Goal: Information Seeking & Learning: Learn about a topic

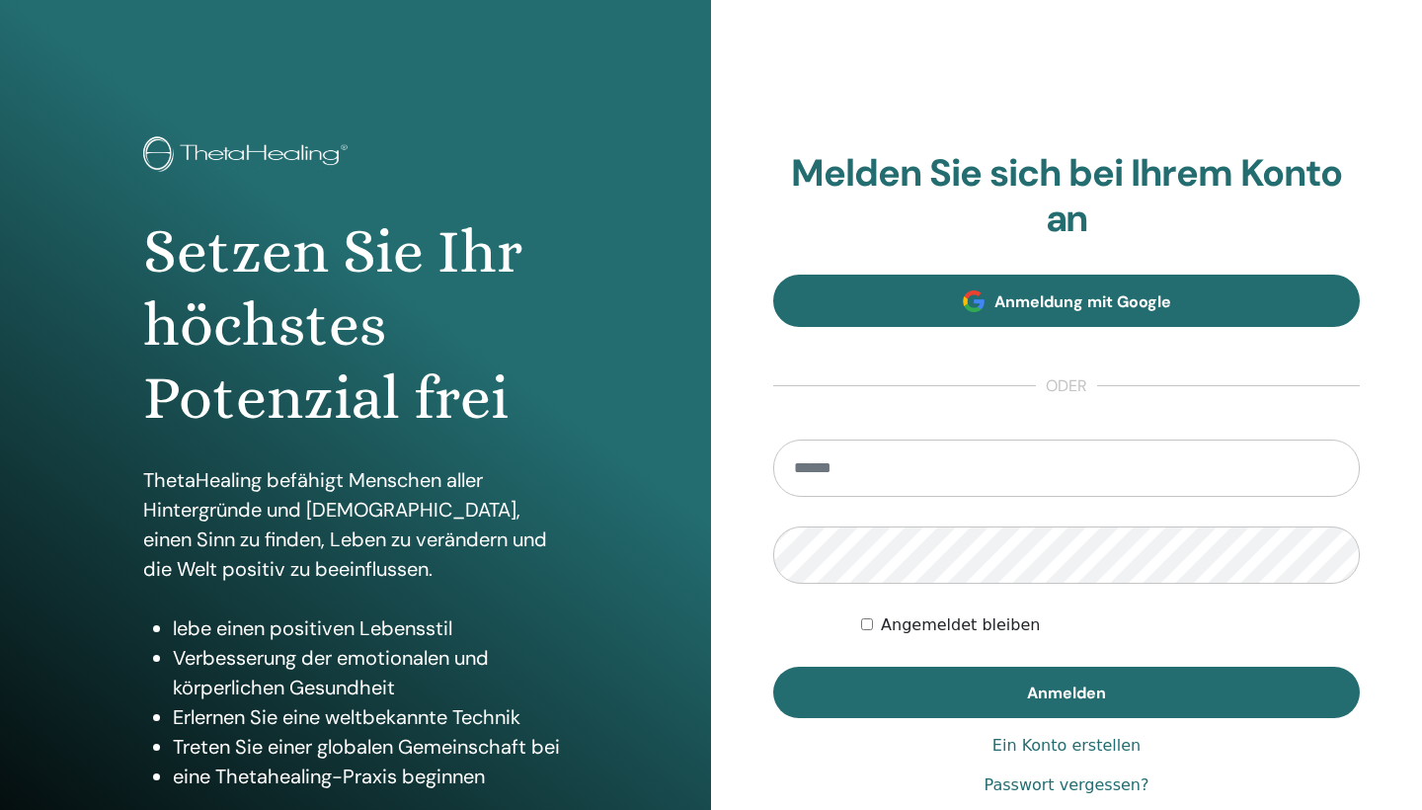
click at [1039, 293] on span "Anmeldung mit Google" at bounding box center [1083, 301] width 177 height 21
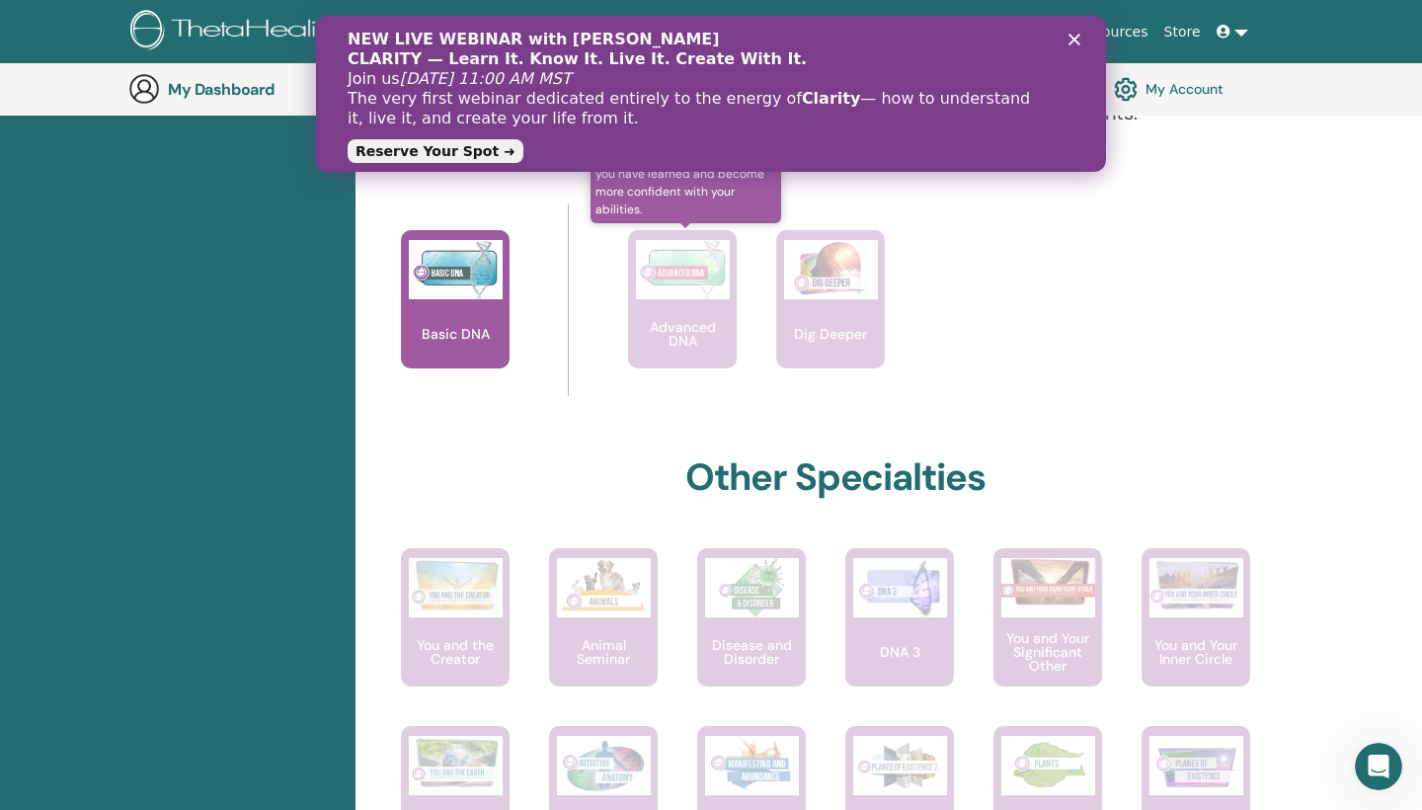
click at [700, 315] on div "Advanced DNA" at bounding box center [682, 299] width 109 height 138
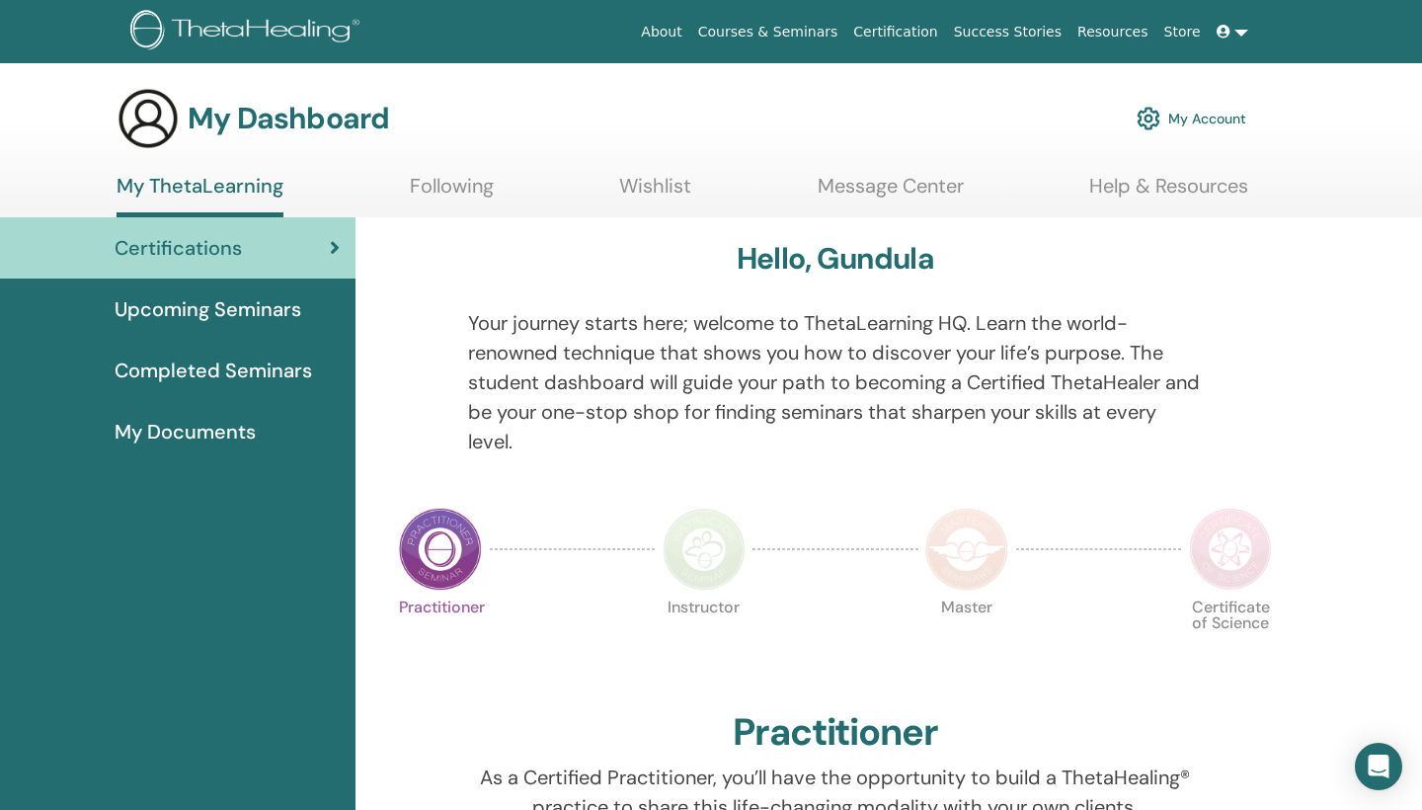
click at [254, 361] on span "Completed Seminars" at bounding box center [214, 371] width 198 height 30
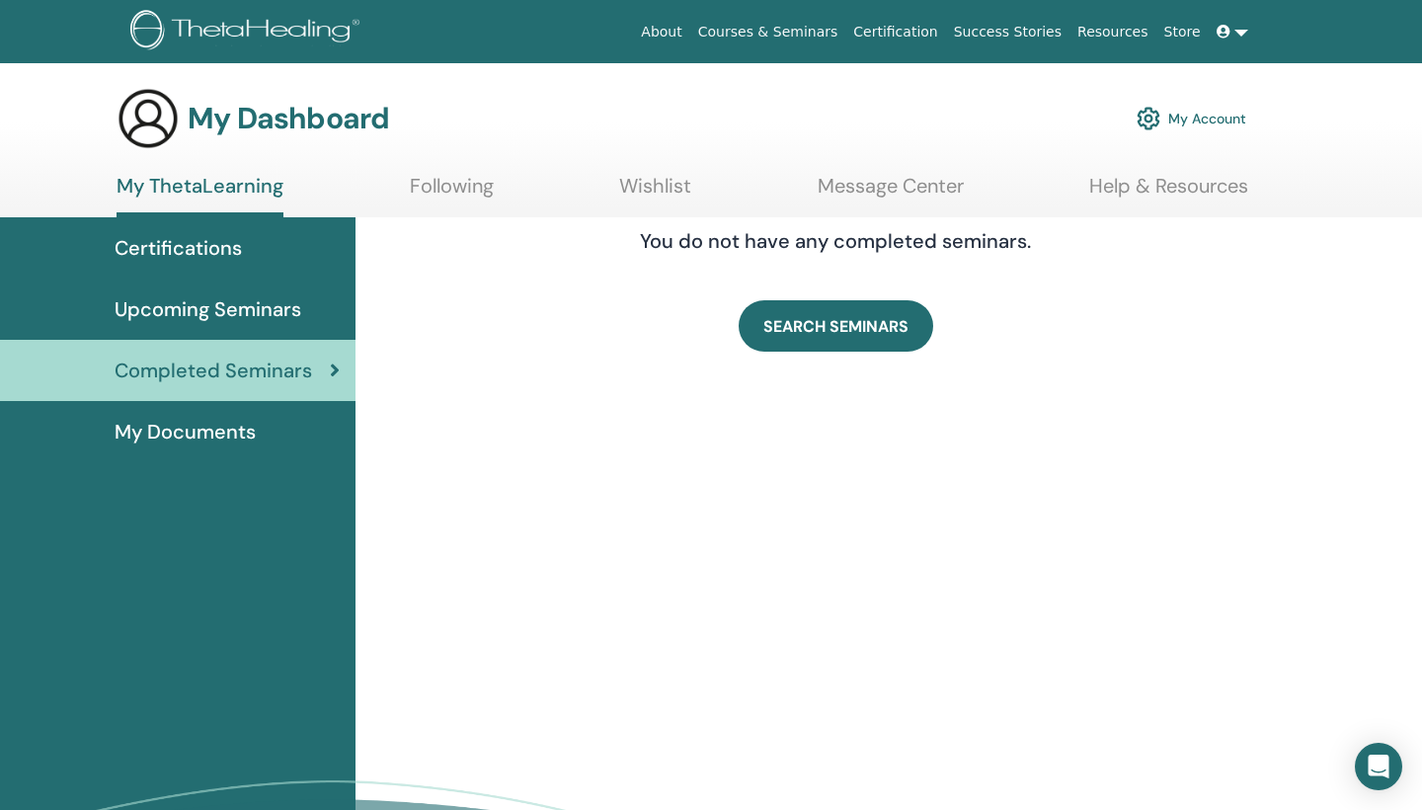
click at [222, 246] on span "Certifications" at bounding box center [178, 248] width 127 height 30
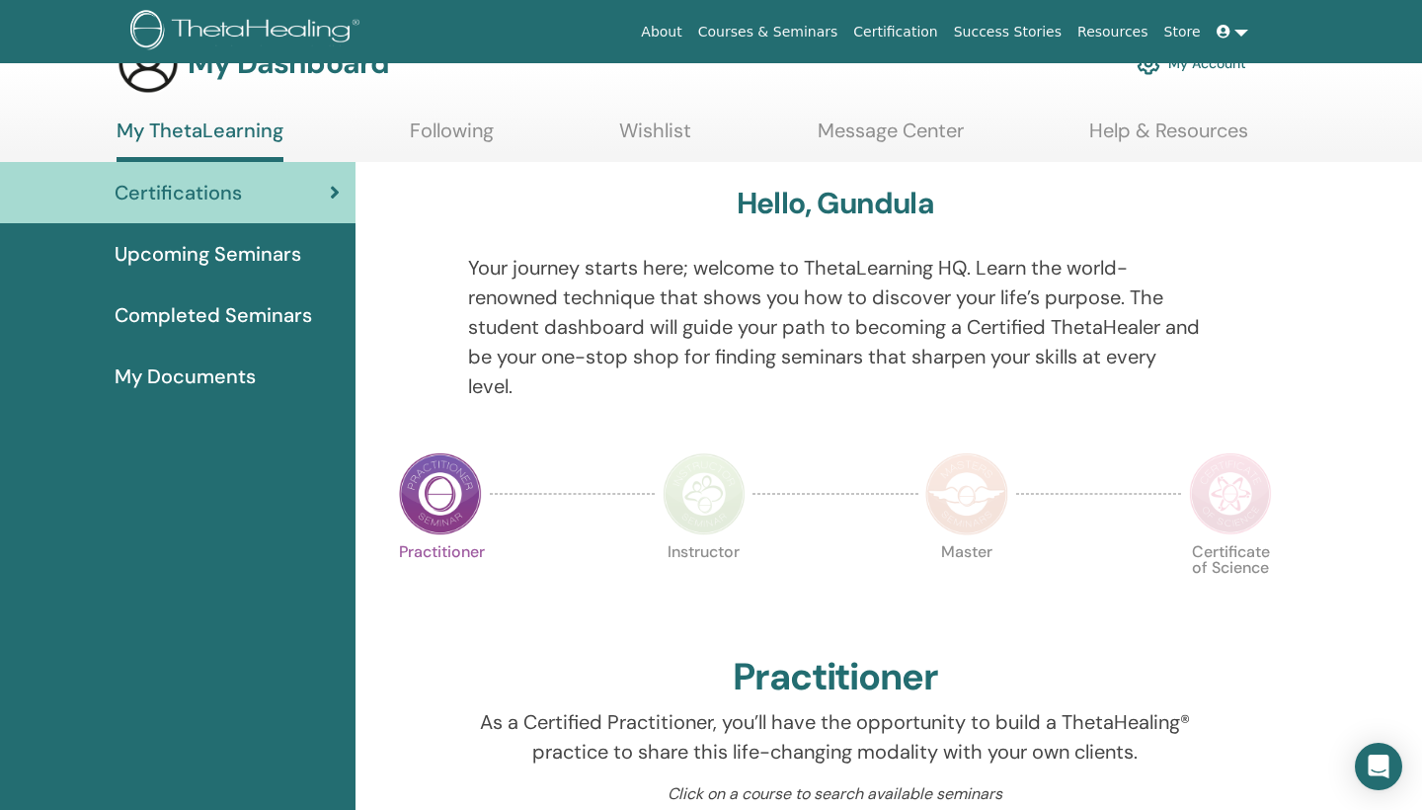
scroll to position [45, 0]
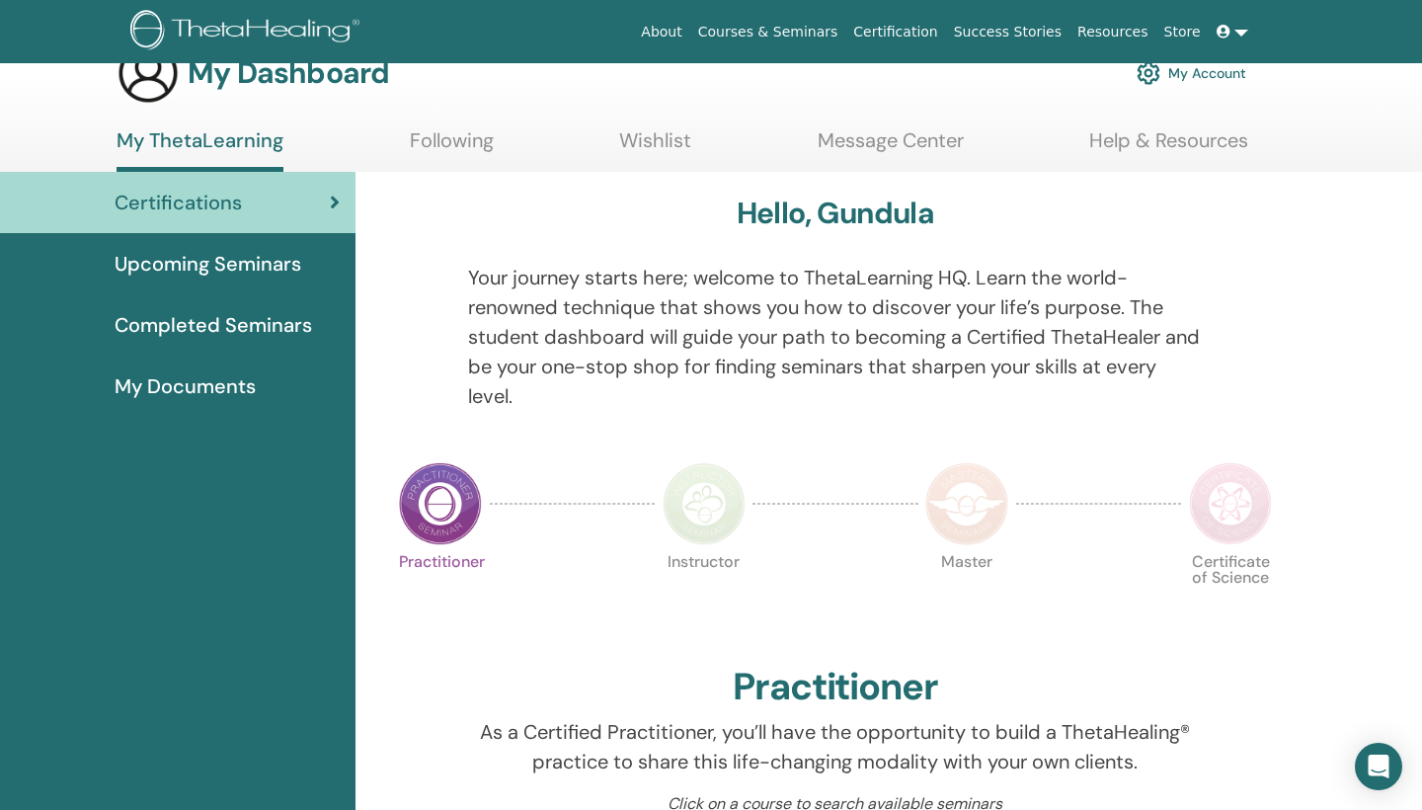
click at [427, 133] on link "Following" at bounding box center [452, 147] width 84 height 39
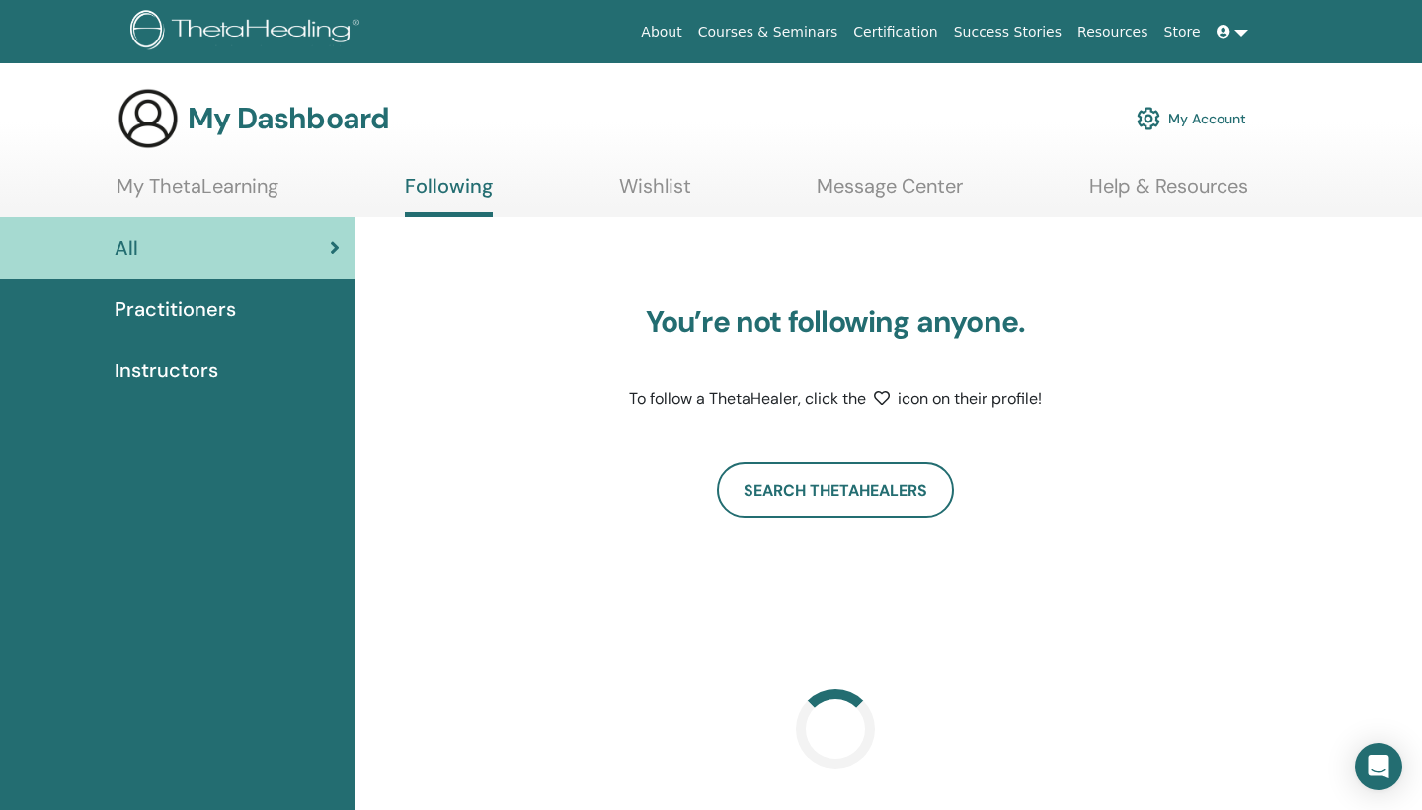
click at [900, 36] on link "Certification" at bounding box center [895, 32] width 100 height 37
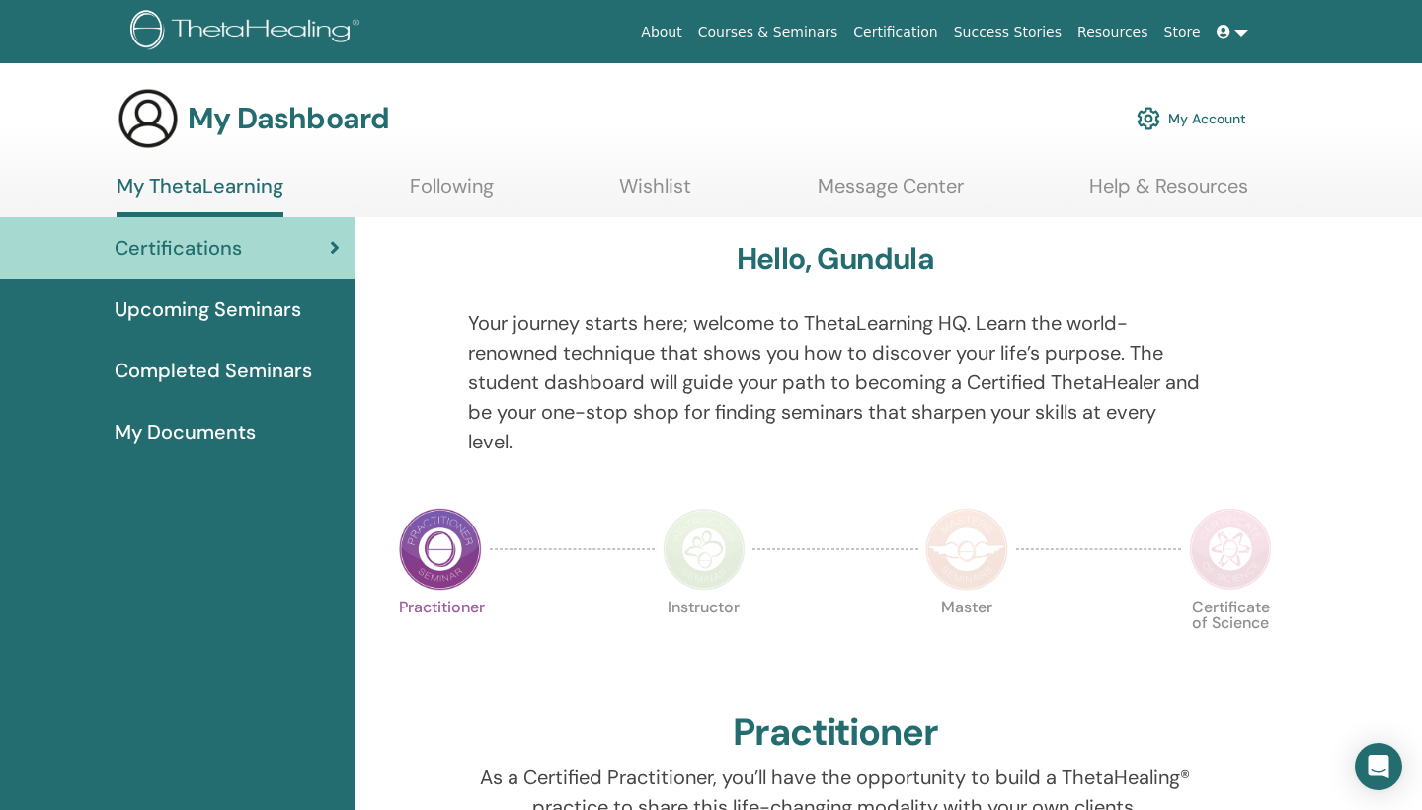
scroll to position [45, 0]
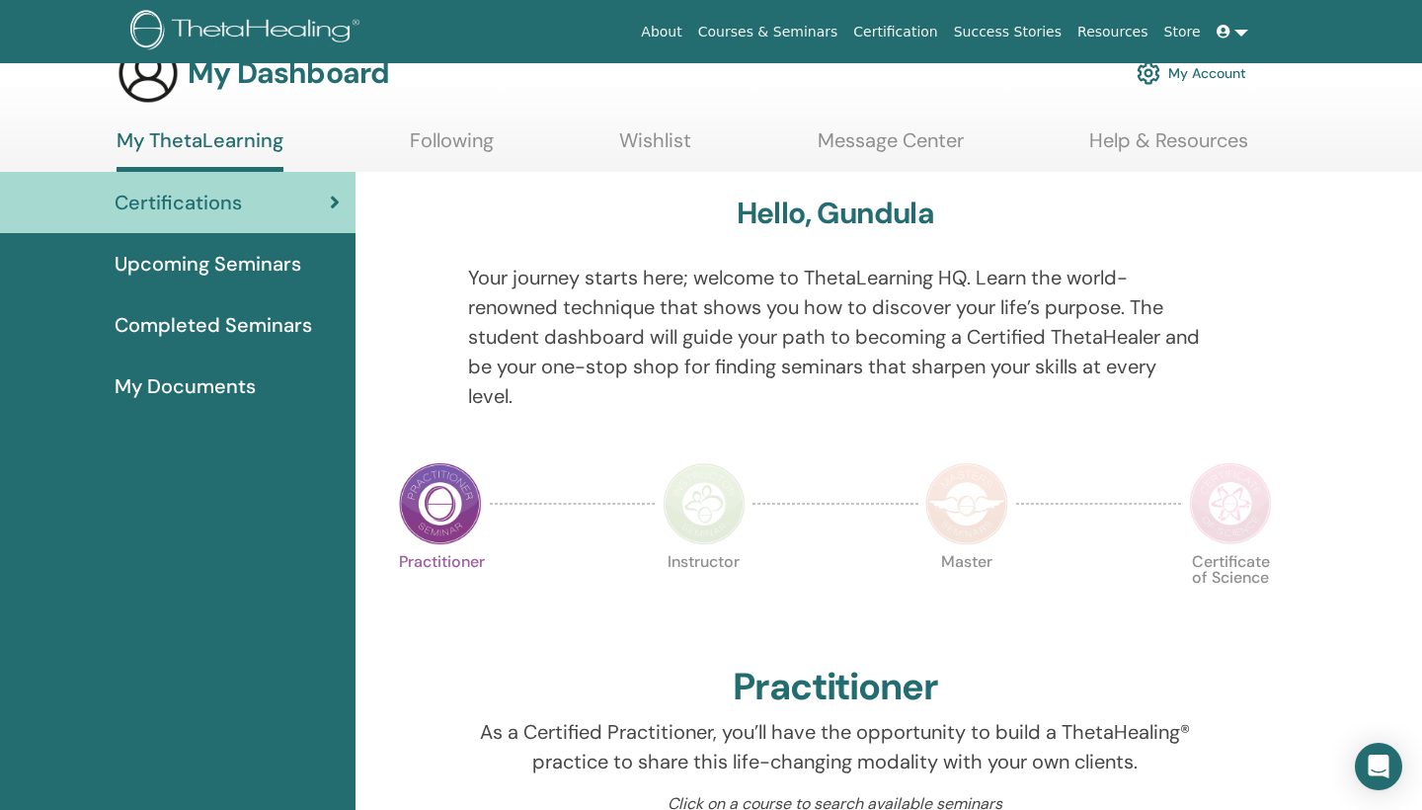
click at [209, 389] on span "My Documents" at bounding box center [185, 386] width 141 height 30
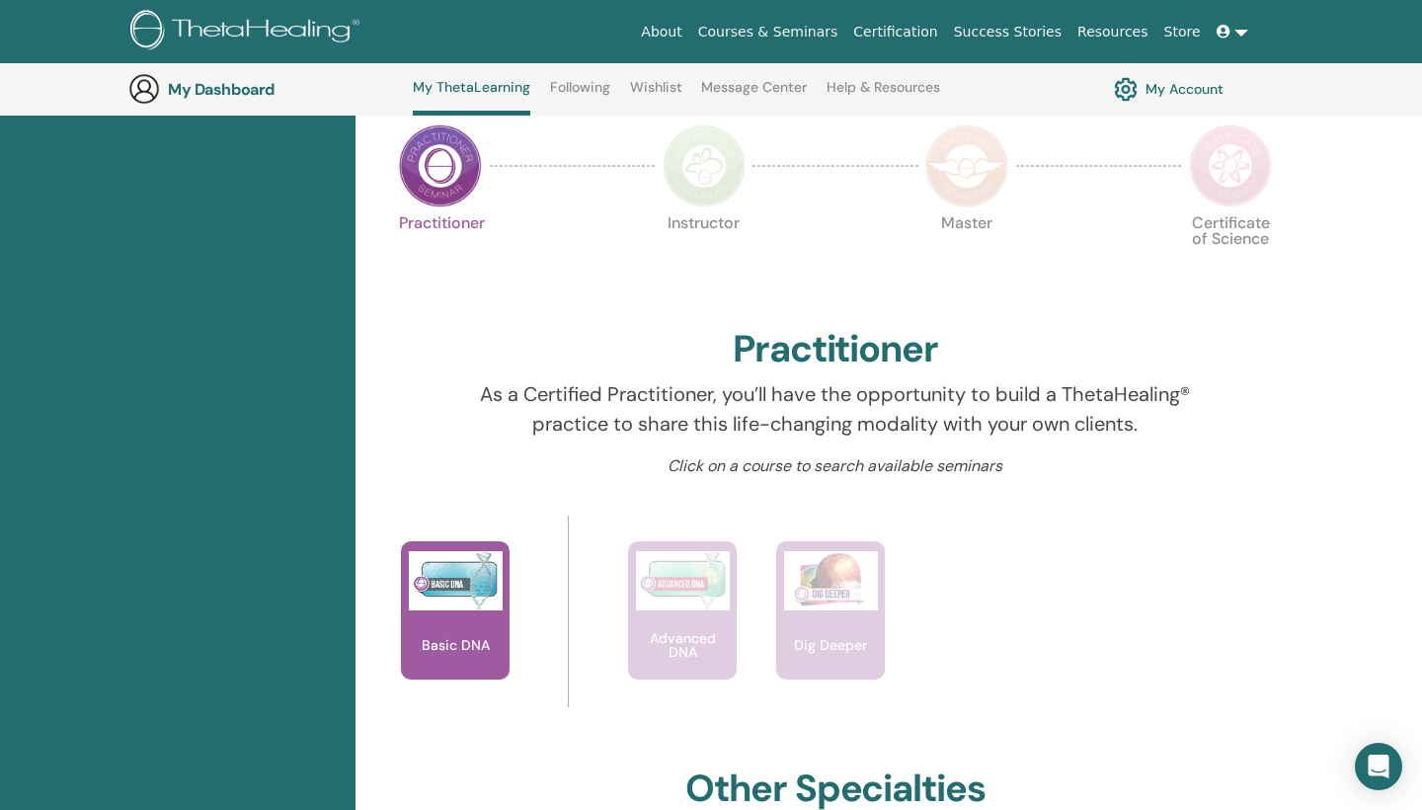
scroll to position [484, 0]
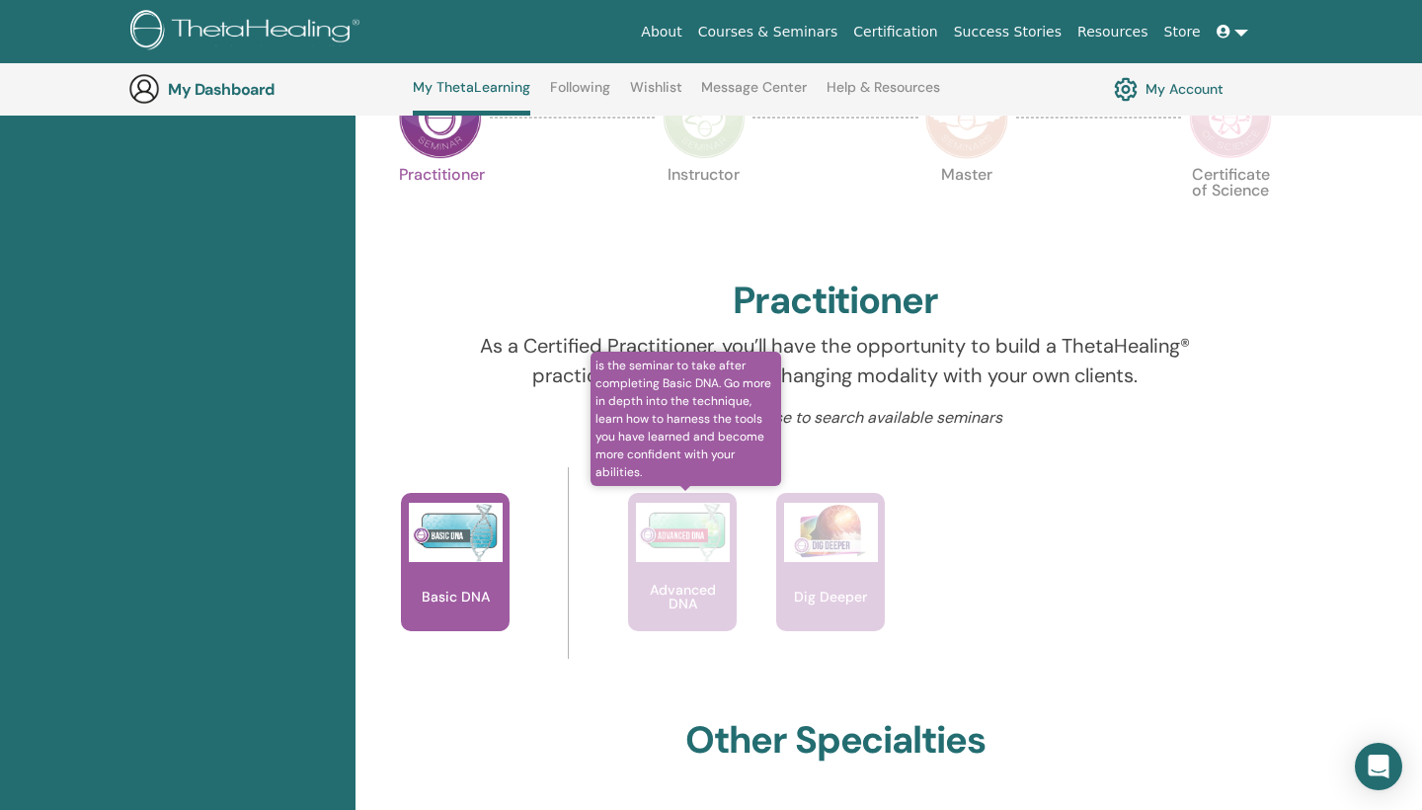
click at [719, 608] on p "Advanced DNA" at bounding box center [682, 597] width 109 height 28
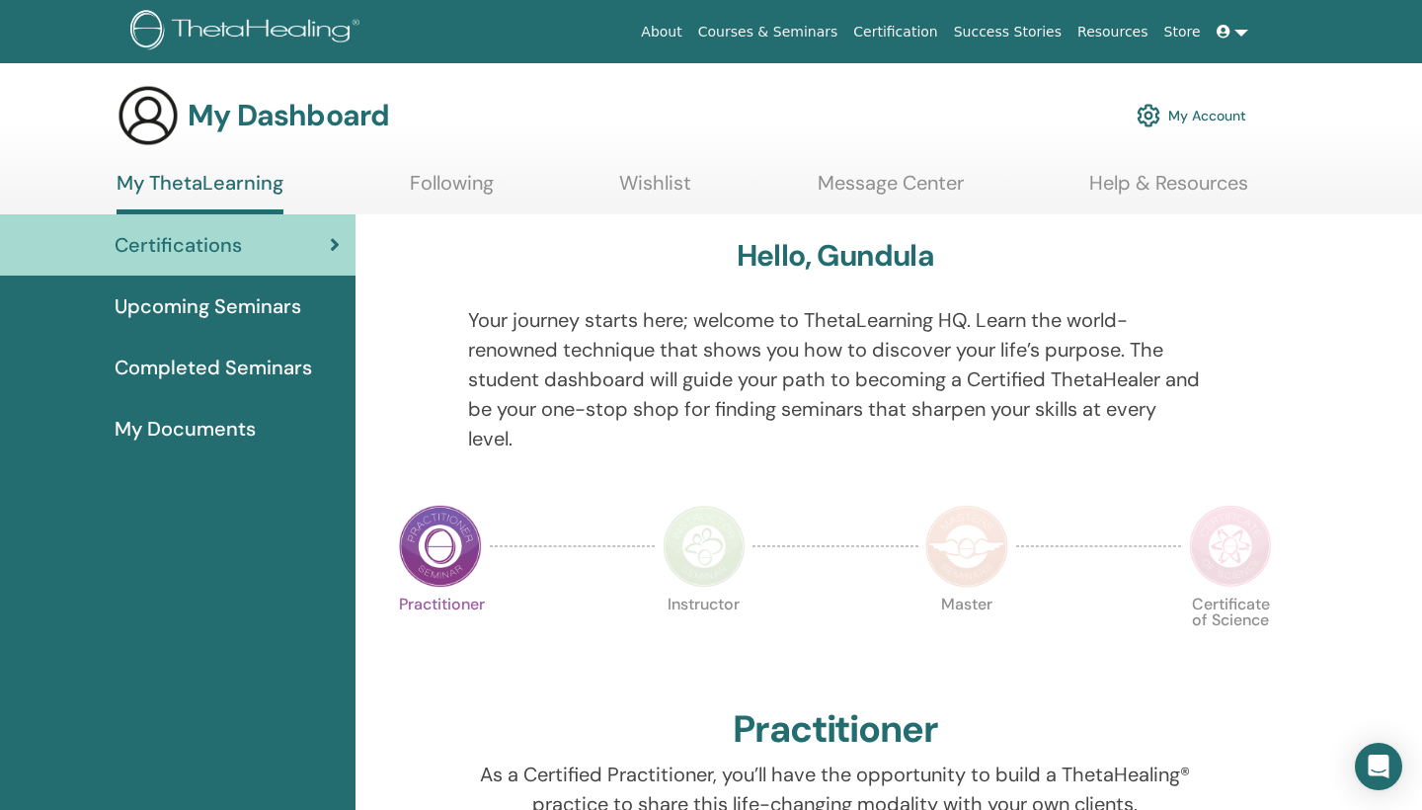
scroll to position [2, 0]
click at [292, 254] on div "Certifications" at bounding box center [178, 246] width 324 height 30
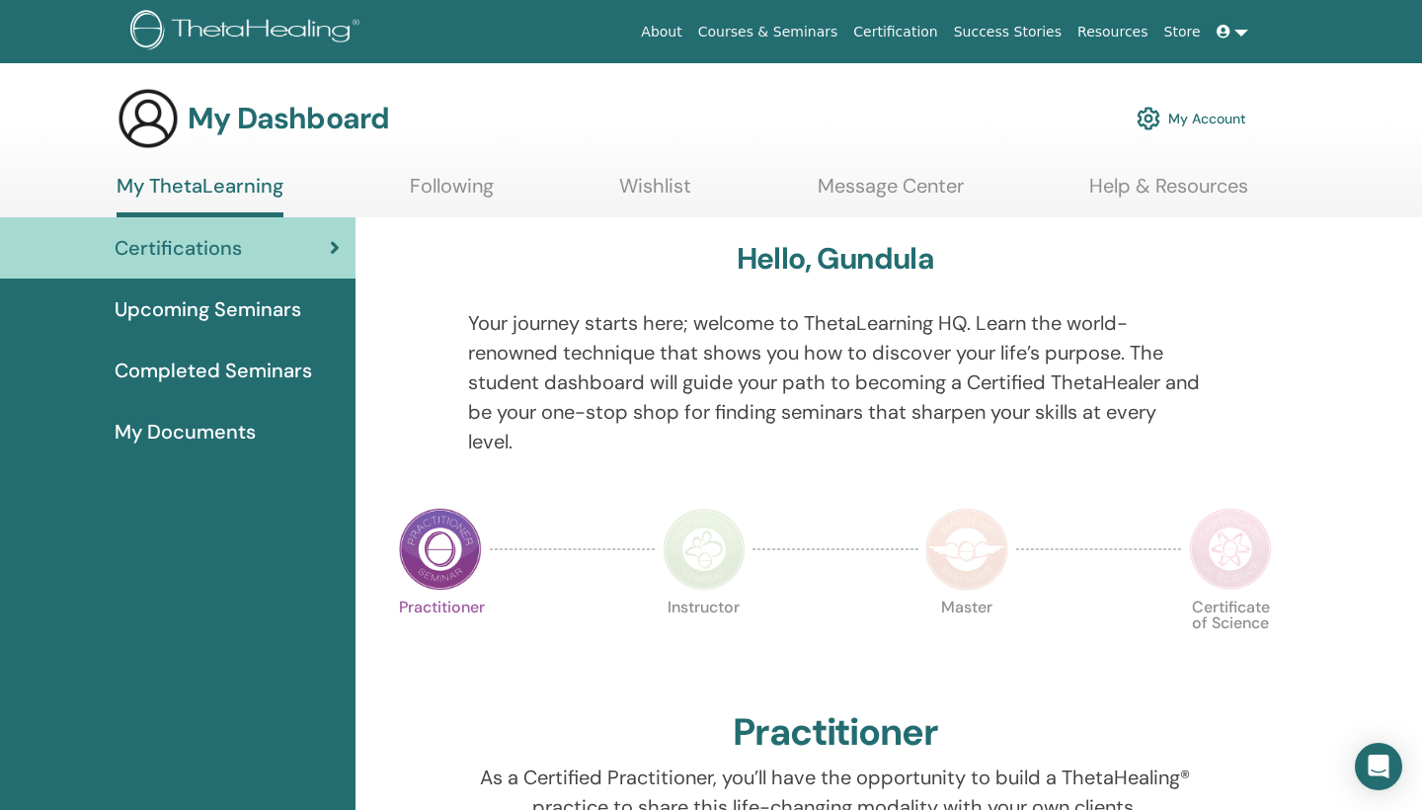
click at [1241, 40] on link at bounding box center [1232, 32] width 47 height 37
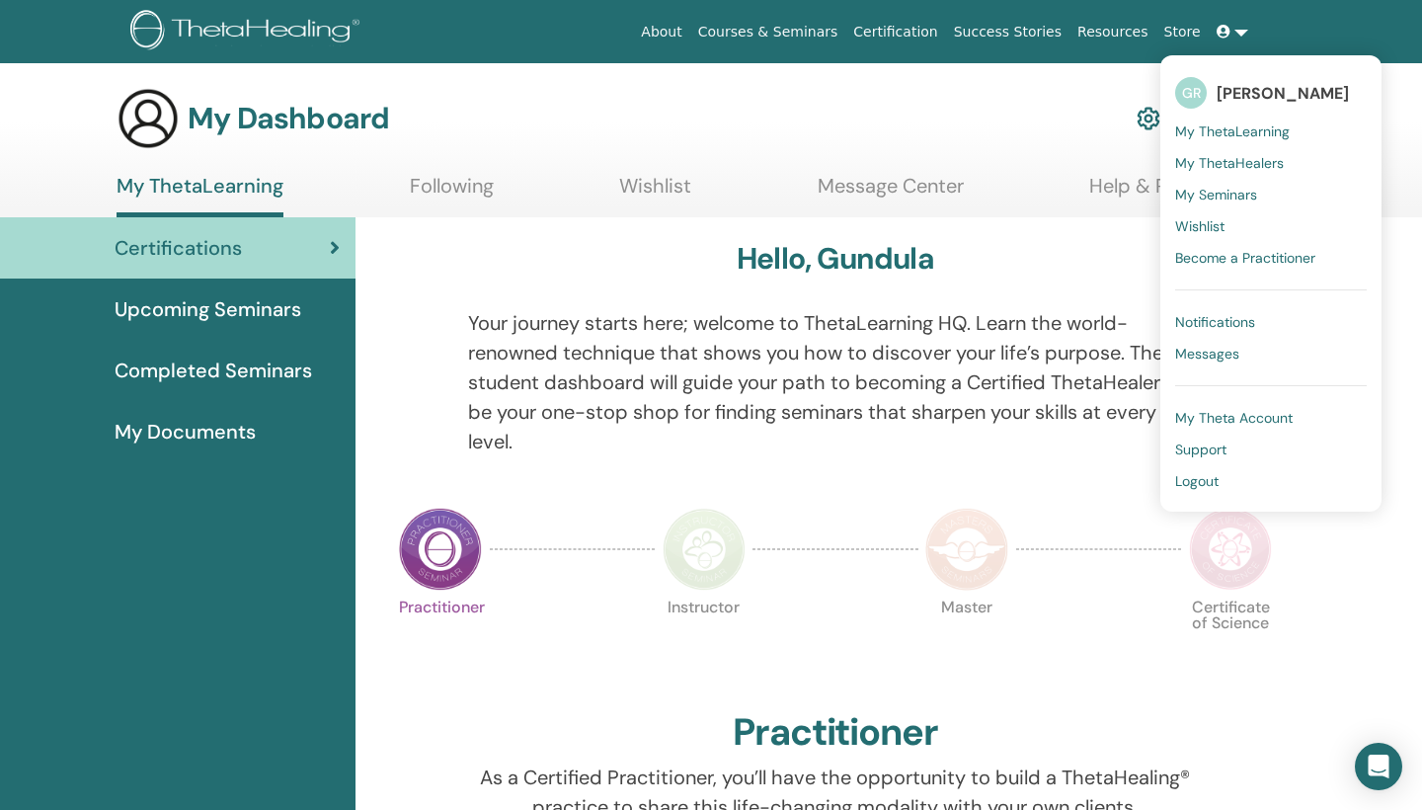
click at [1202, 192] on span "My Seminars" at bounding box center [1216, 195] width 82 height 18
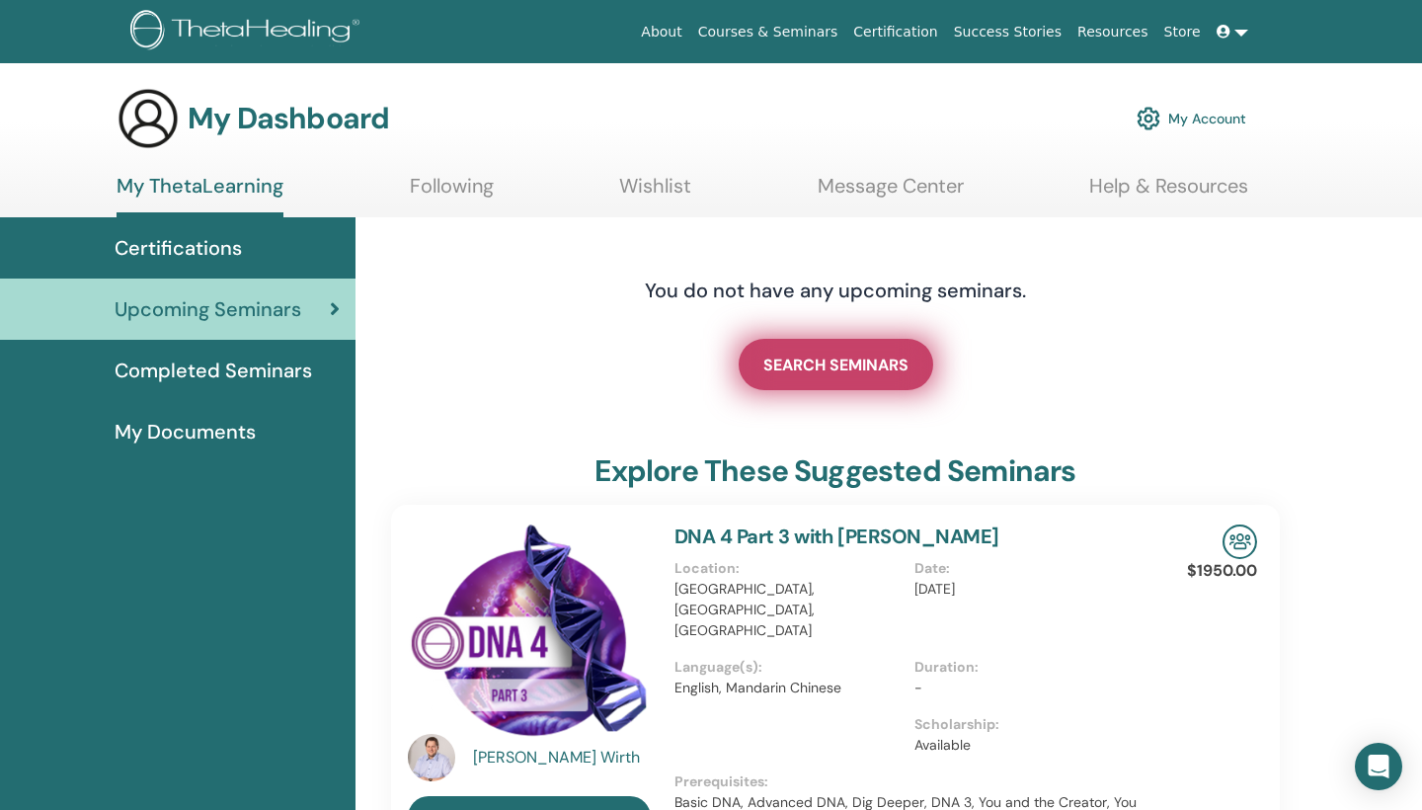
click at [873, 362] on span "SEARCH SEMINARS" at bounding box center [835, 365] width 145 height 21
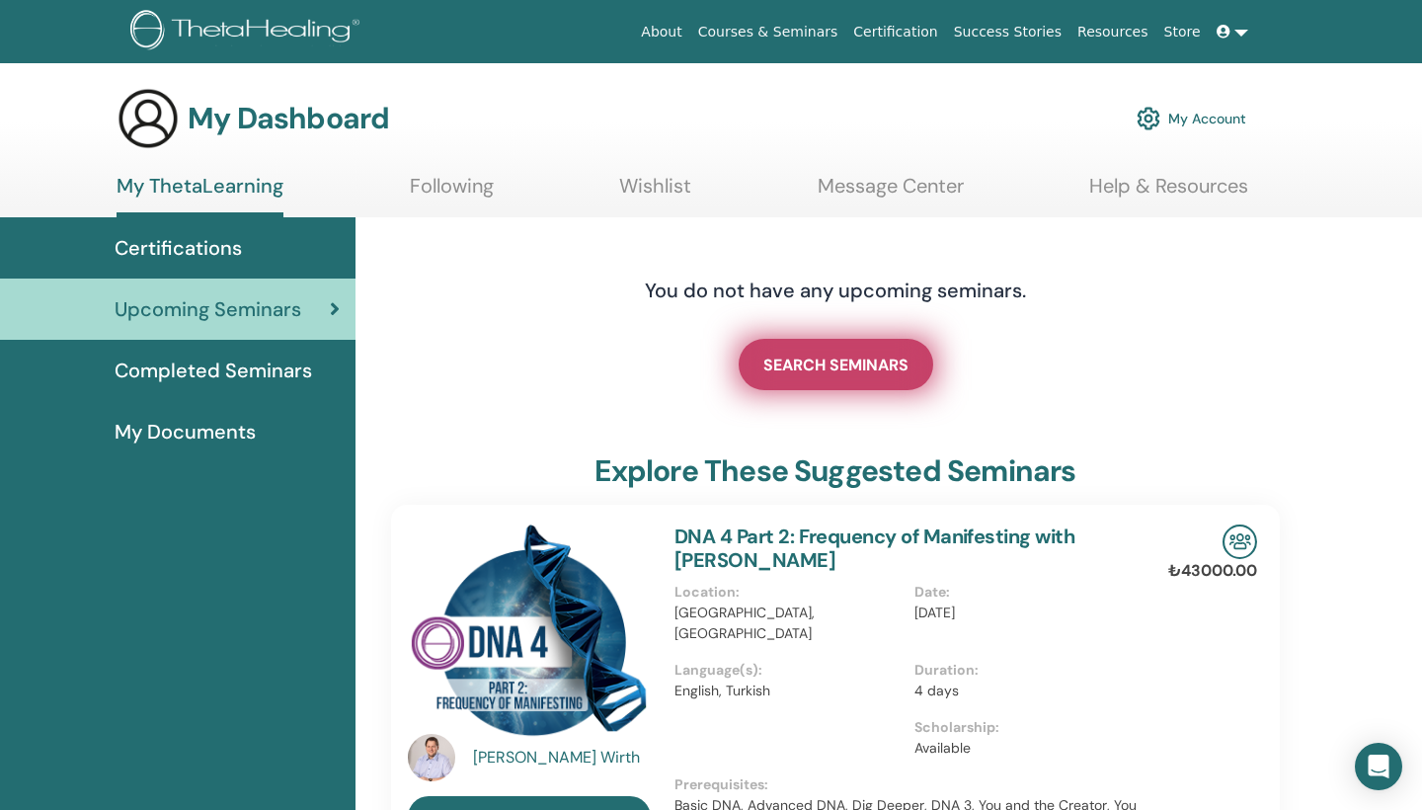
click at [778, 385] on link "SEARCH SEMINARS" at bounding box center [836, 364] width 195 height 51
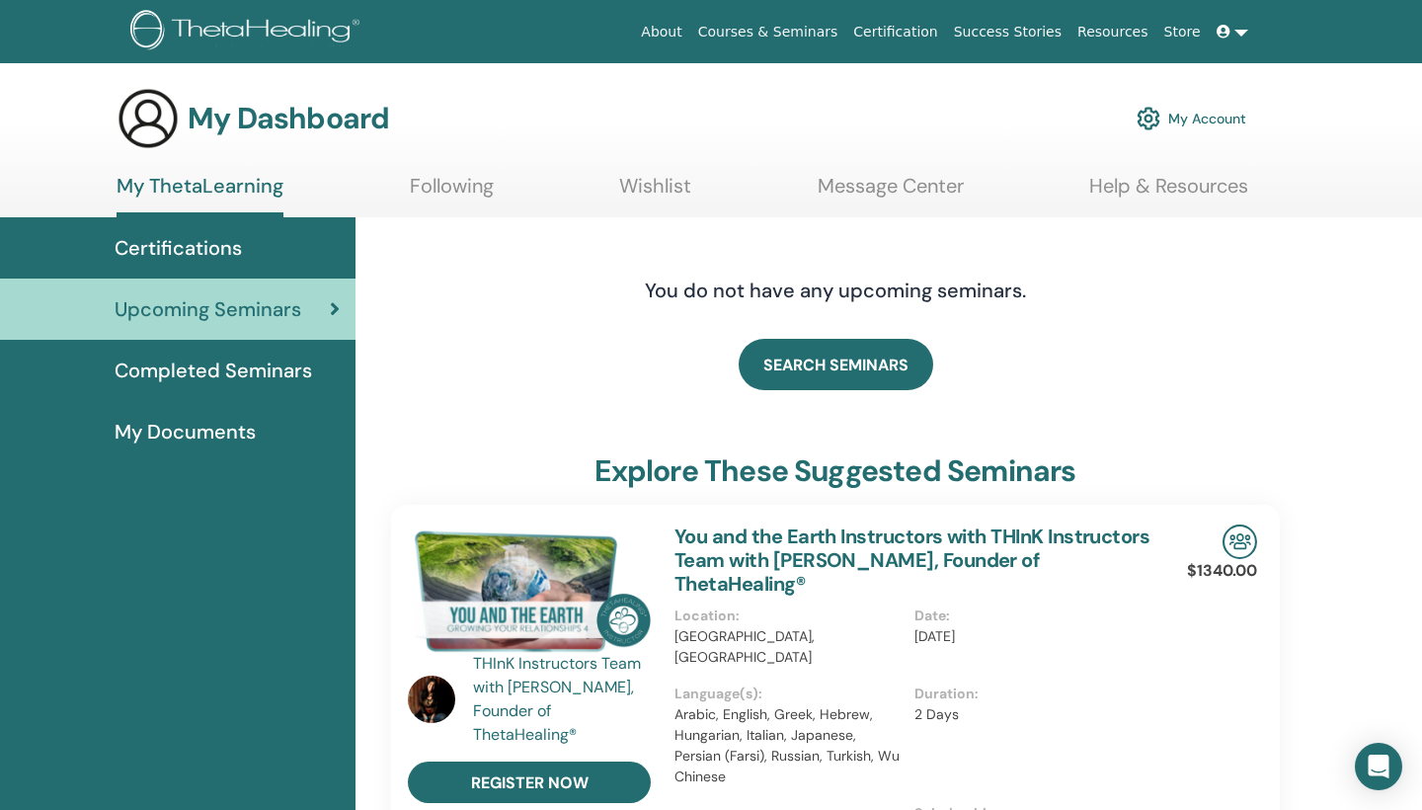
click at [1235, 33] on link at bounding box center [1232, 32] width 47 height 37
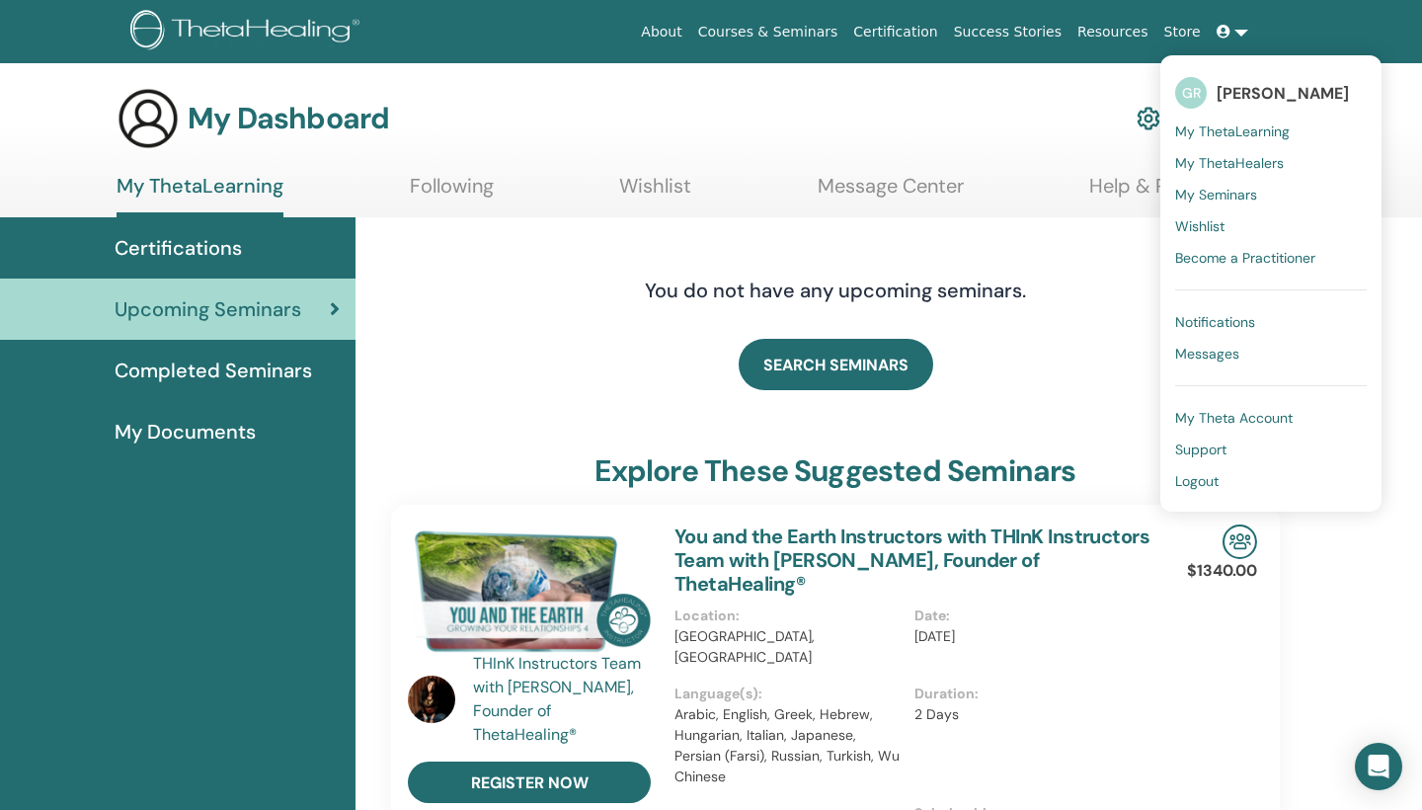
click at [1209, 203] on span "My Seminars" at bounding box center [1216, 195] width 82 height 18
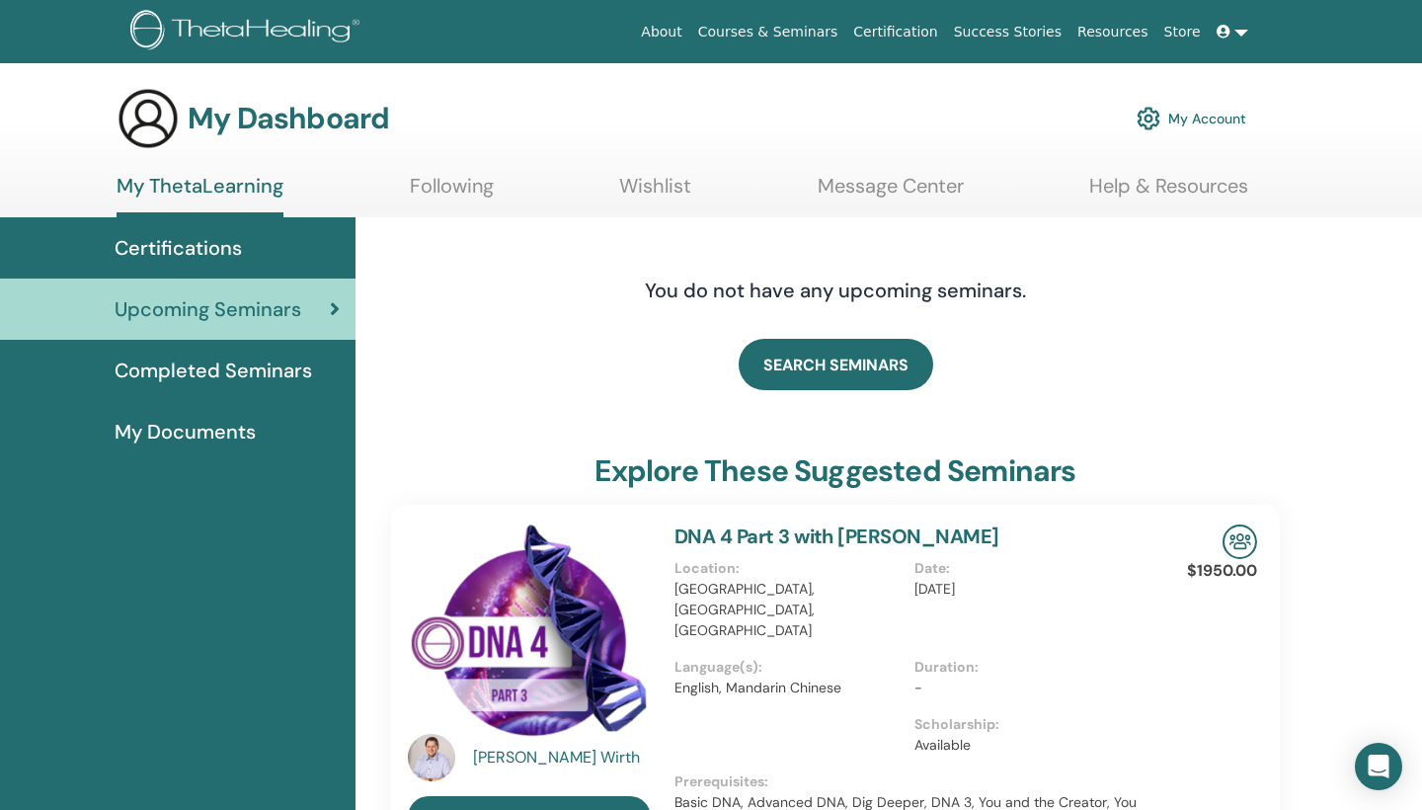
click at [910, 29] on link "Certification" at bounding box center [895, 32] width 100 height 37
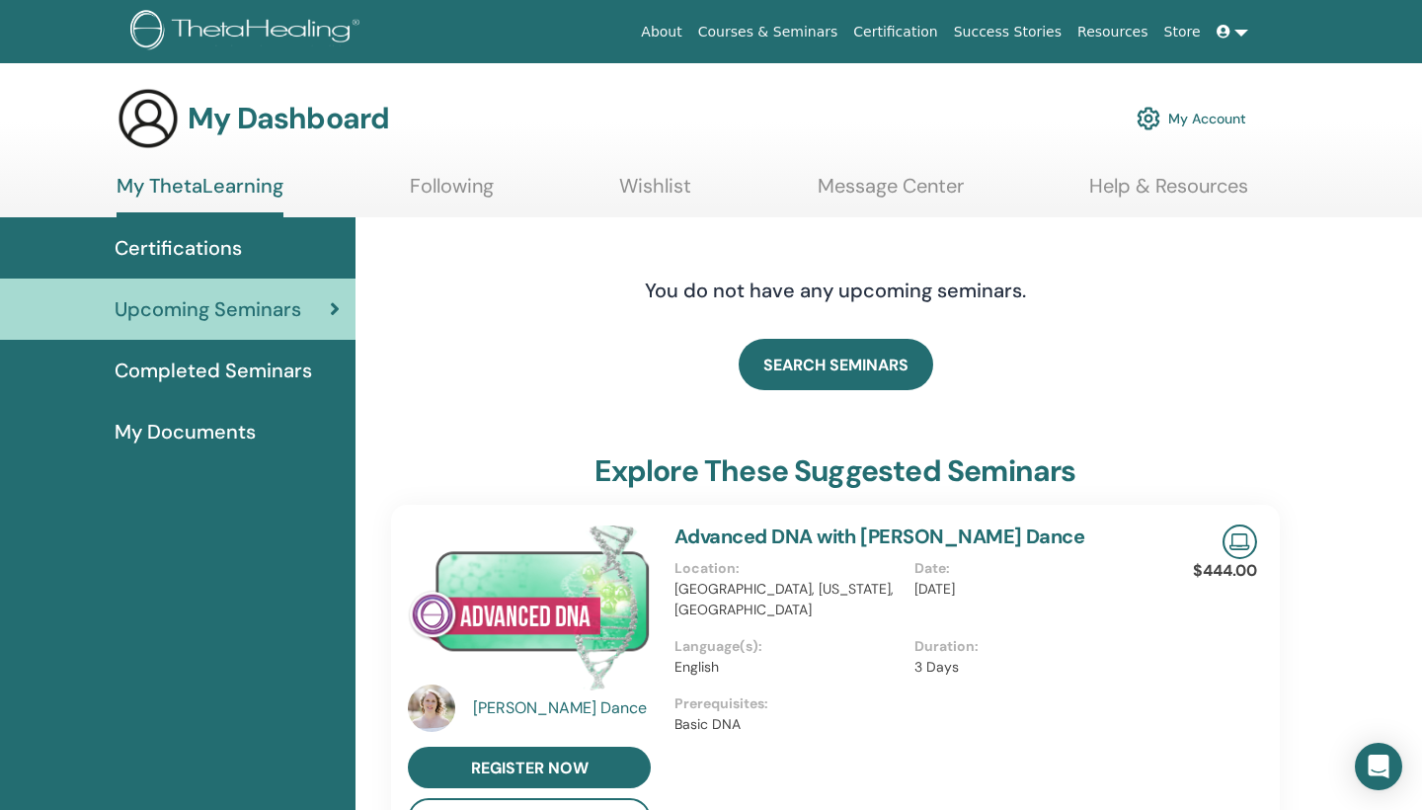
click at [766, 34] on link "Courses & Seminars" at bounding box center [768, 32] width 156 height 37
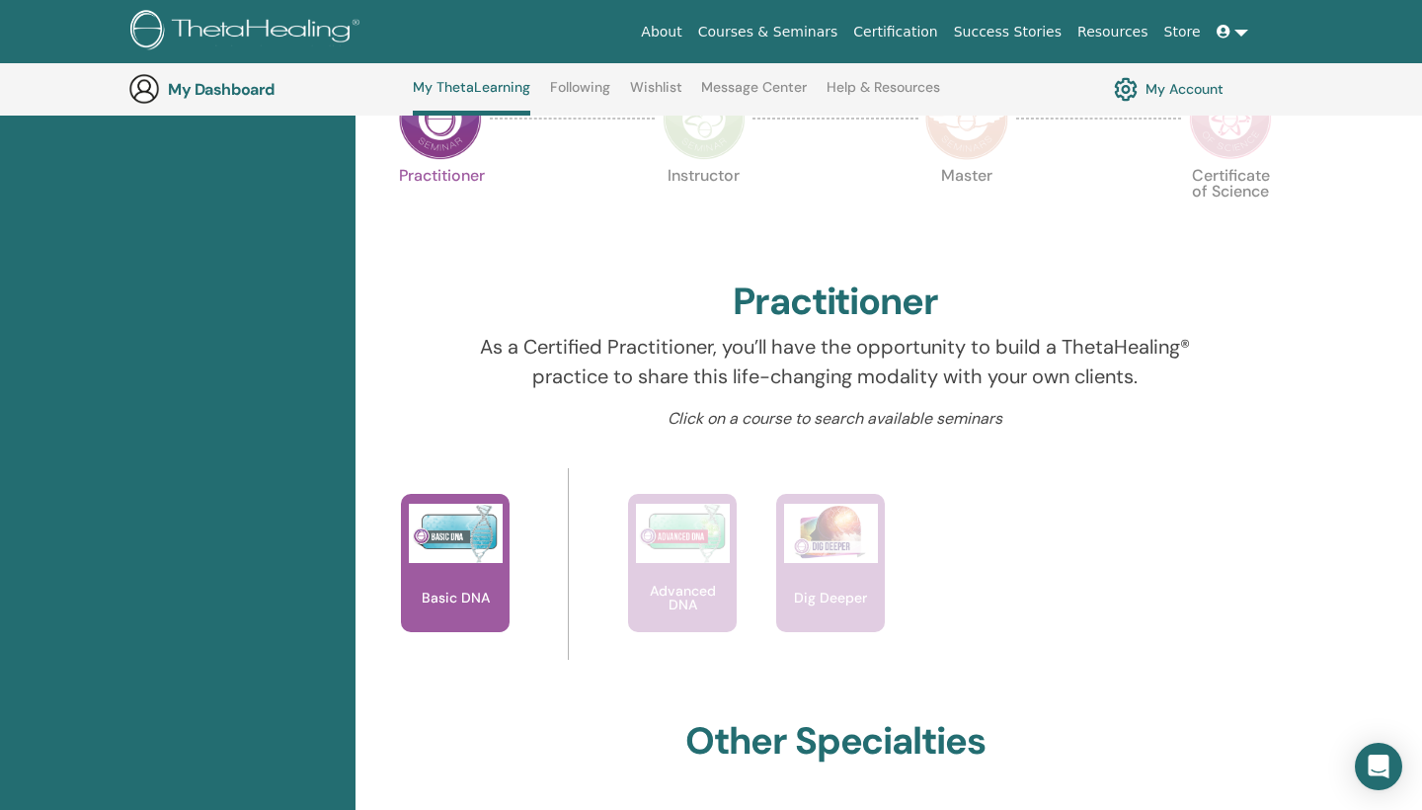
scroll to position [485, 0]
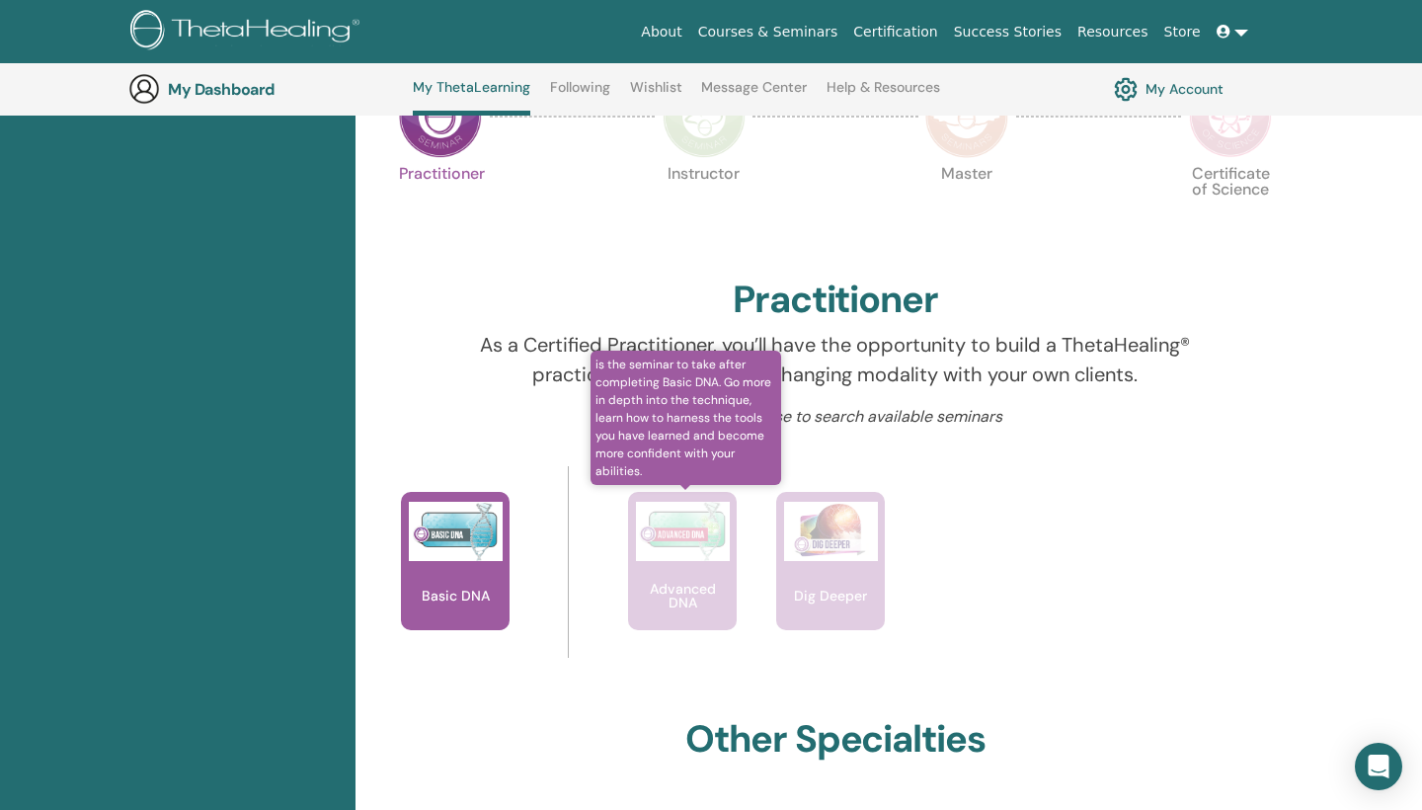
click at [691, 518] on img at bounding box center [683, 531] width 94 height 59
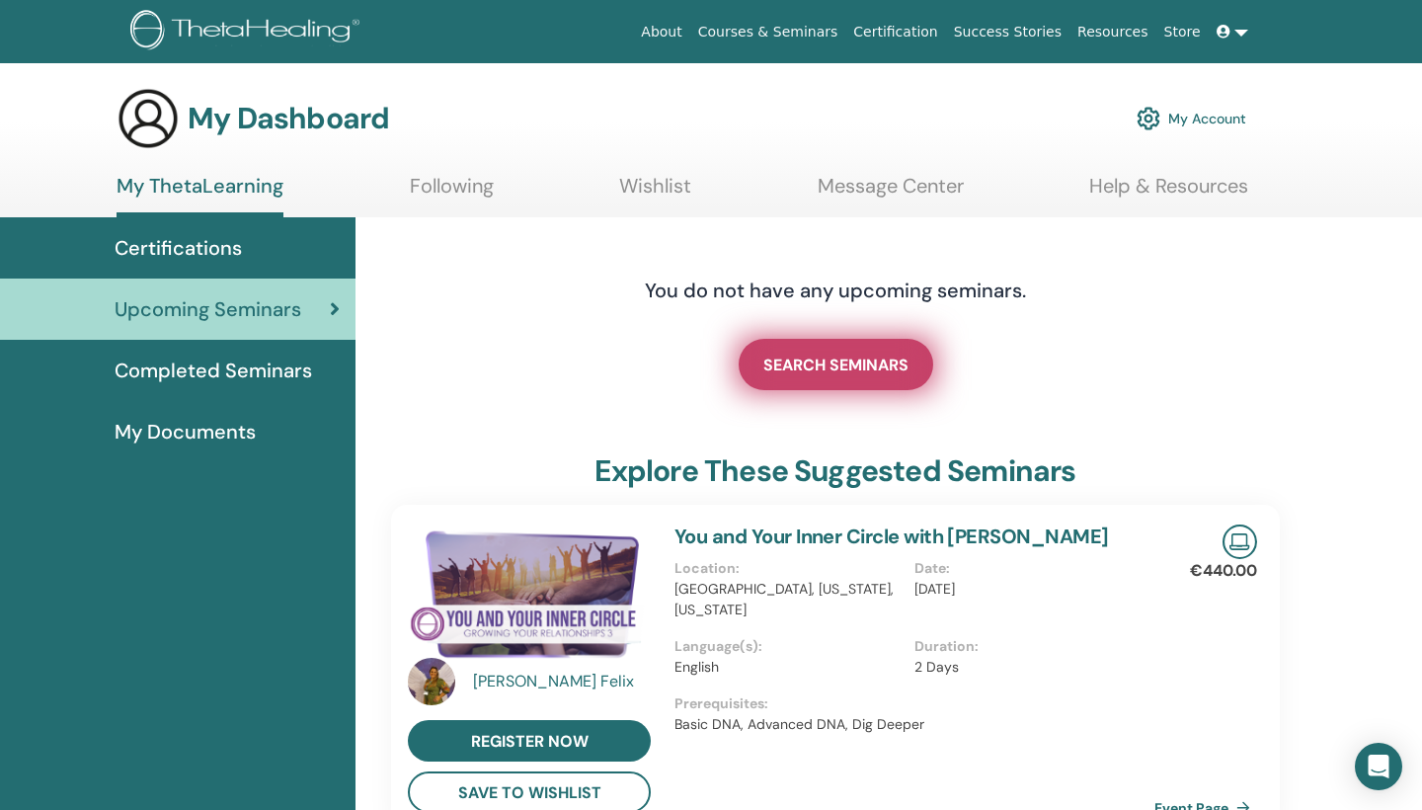
click at [841, 366] on span "SEARCH SEMINARS" at bounding box center [835, 365] width 145 height 21
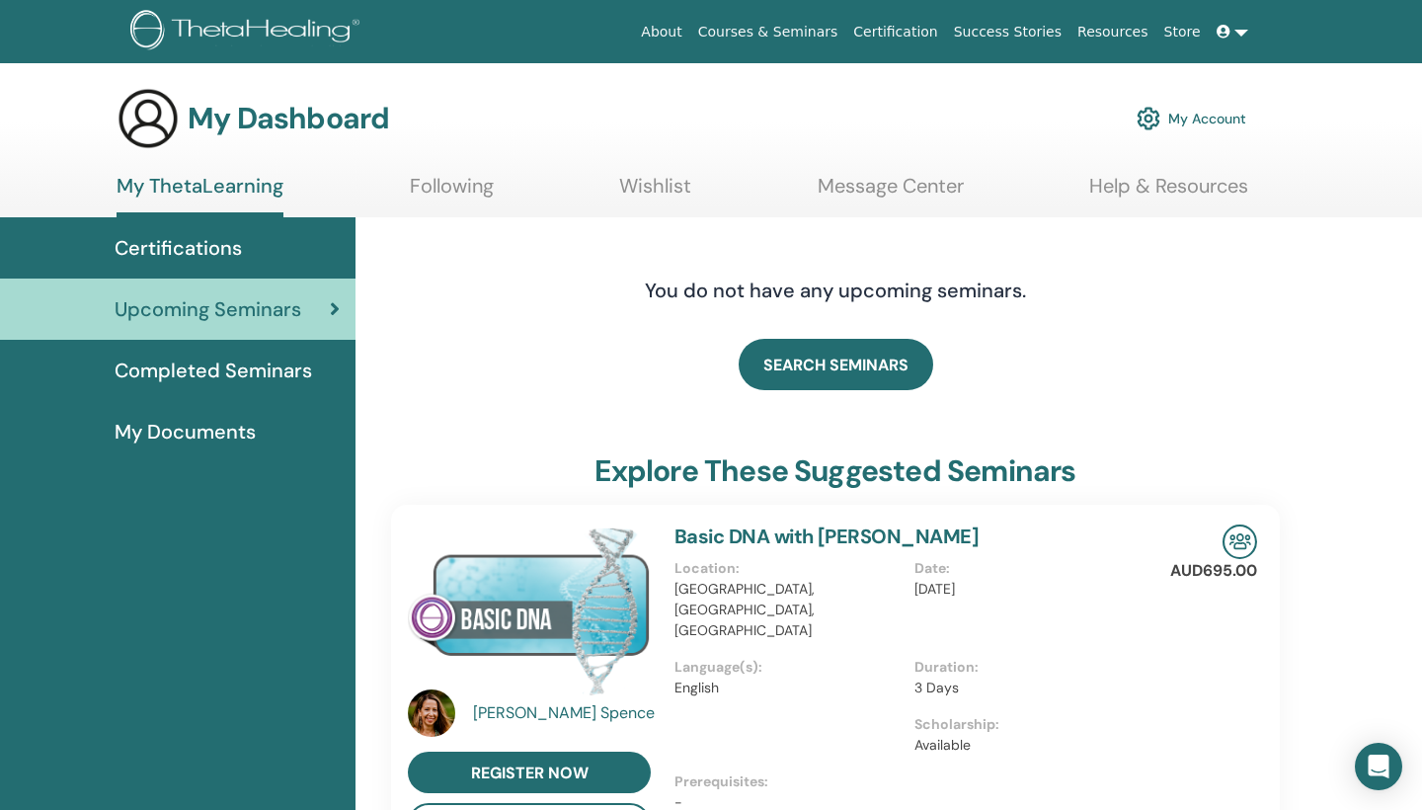
click at [249, 255] on div "Certifications" at bounding box center [178, 248] width 324 height 30
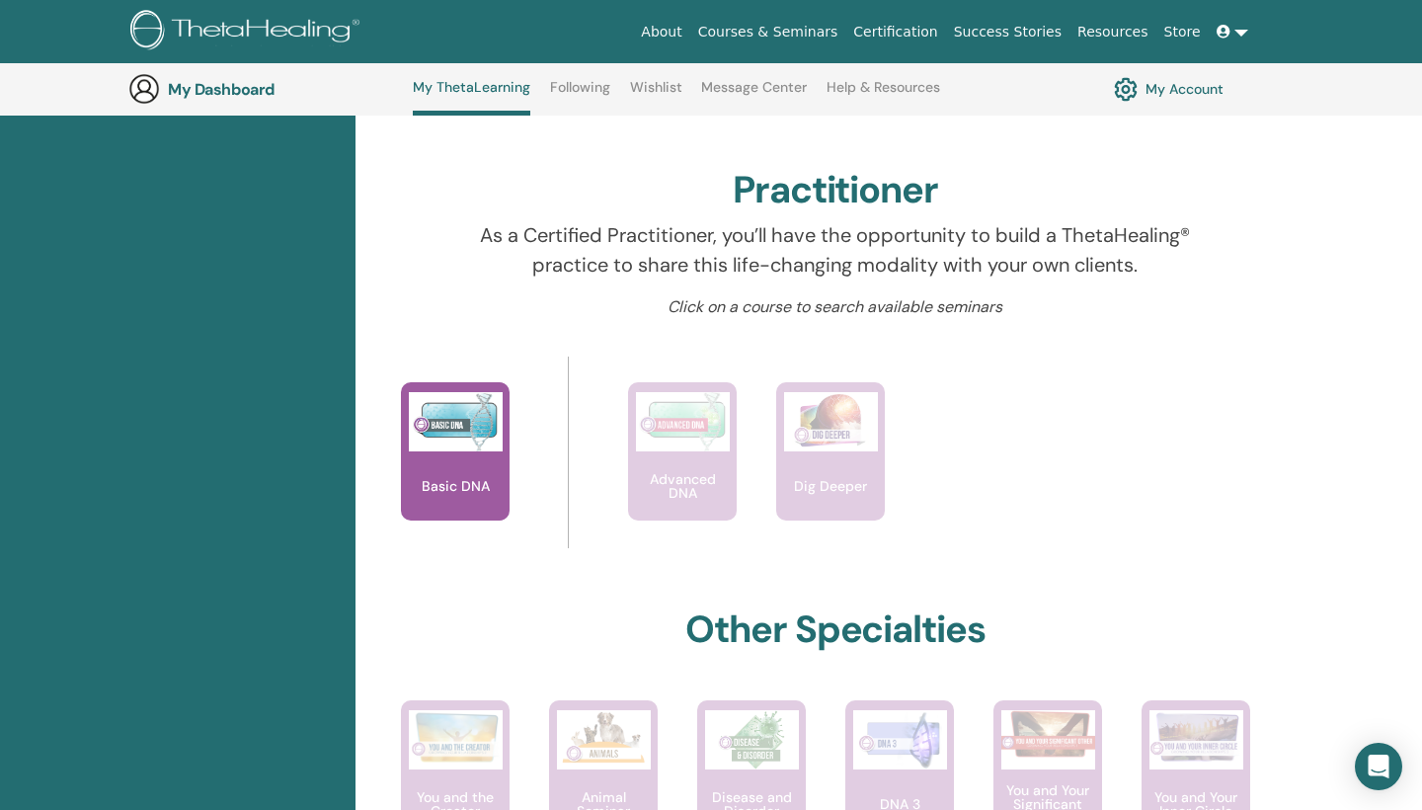
scroll to position [579, 0]
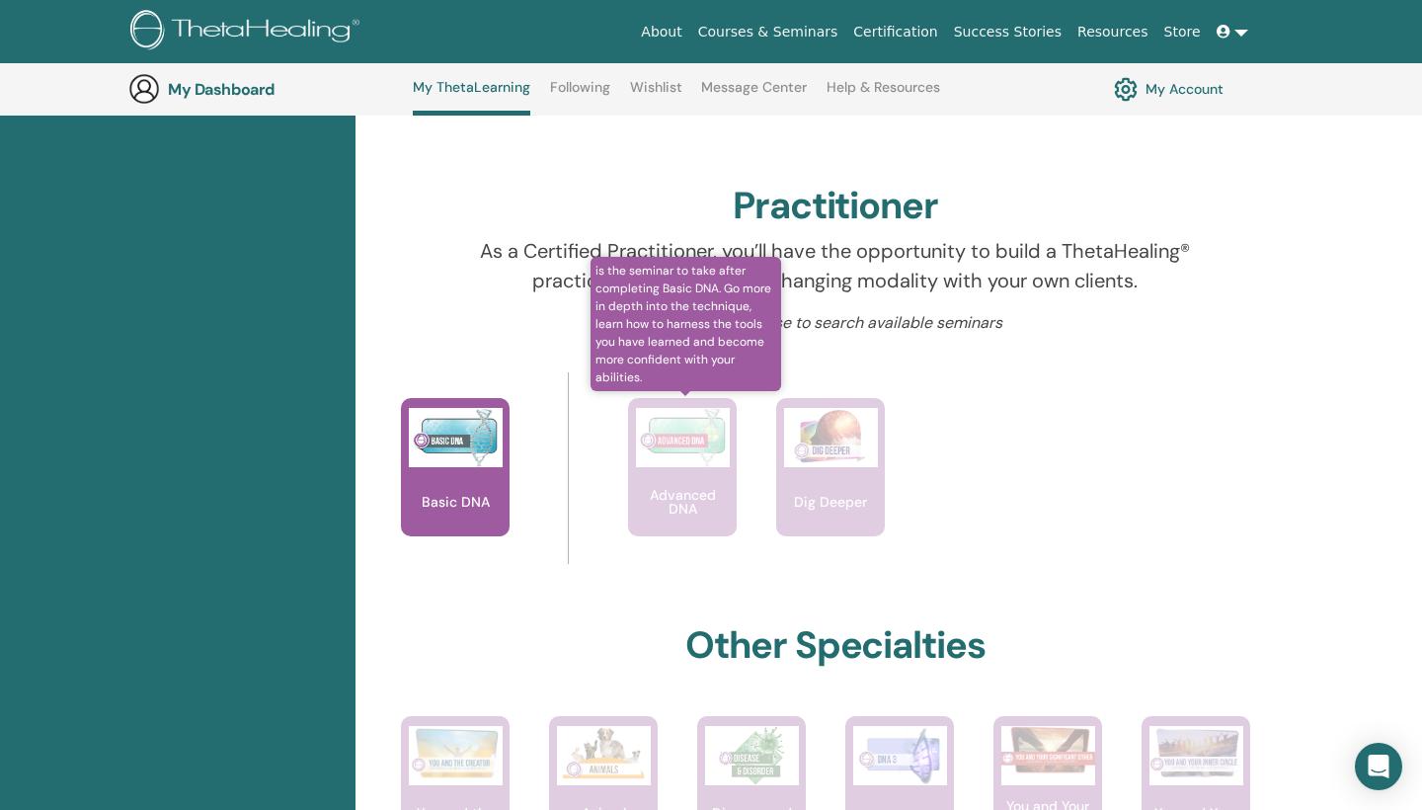
click at [671, 501] on p "Advanced DNA" at bounding box center [682, 502] width 109 height 28
